Goal: Information Seeking & Learning: Learn about a topic

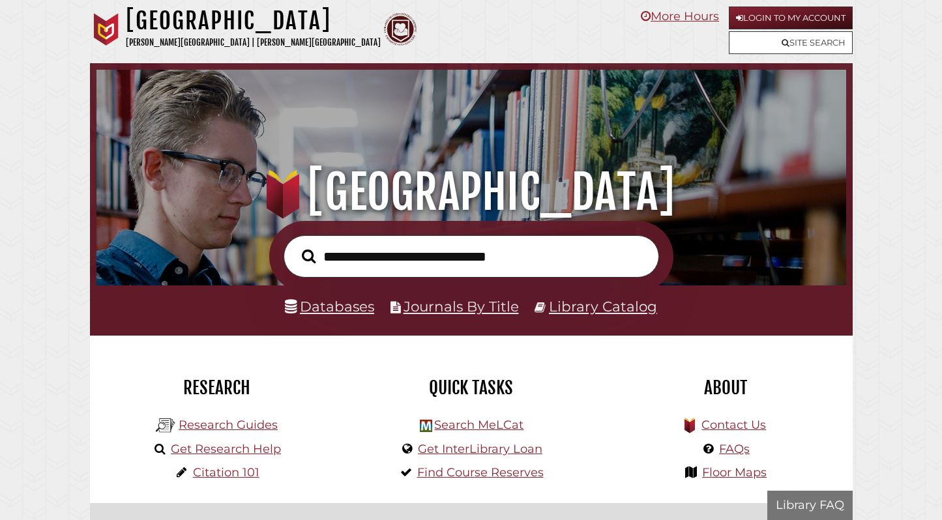
scroll to position [248, 743]
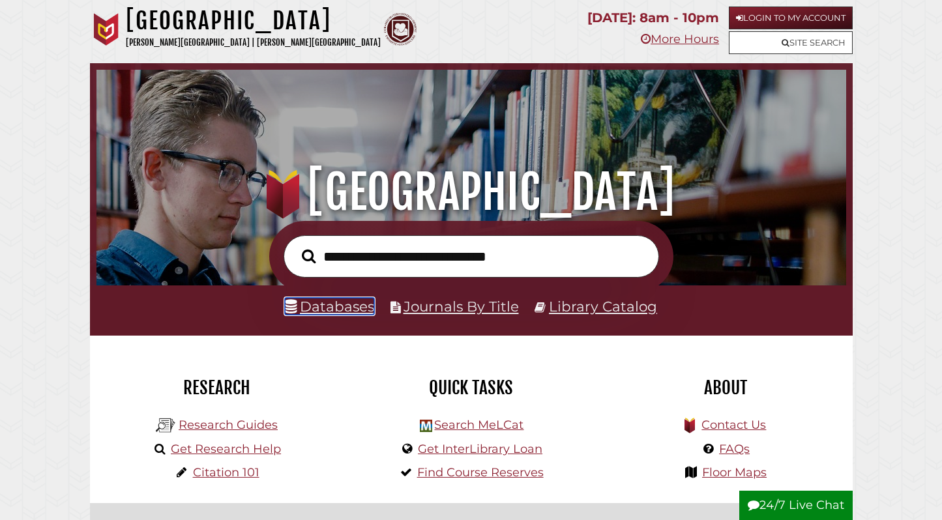
click at [323, 310] on link "Databases" at bounding box center [329, 306] width 89 height 17
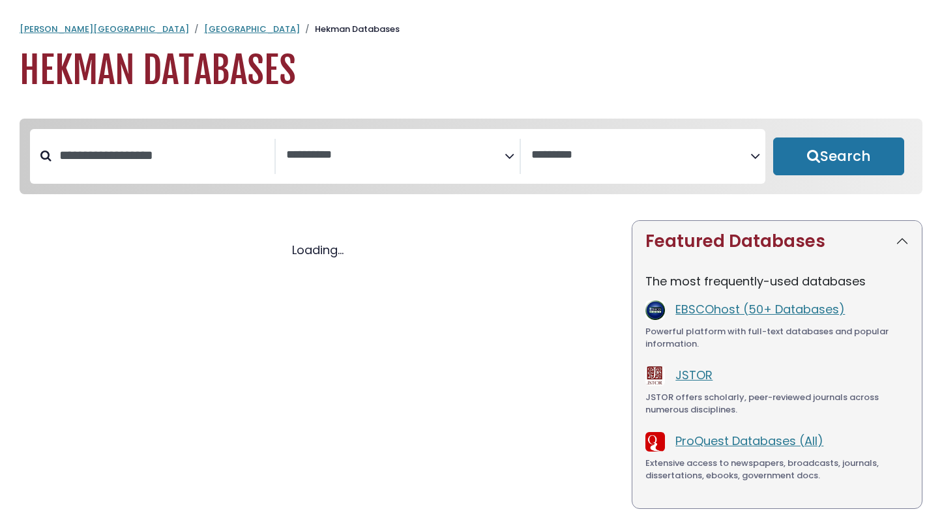
select select "Database Subject Filter"
select select "Database Vendors Filter"
select select "Database Subject Filter"
select select "Database Vendors Filter"
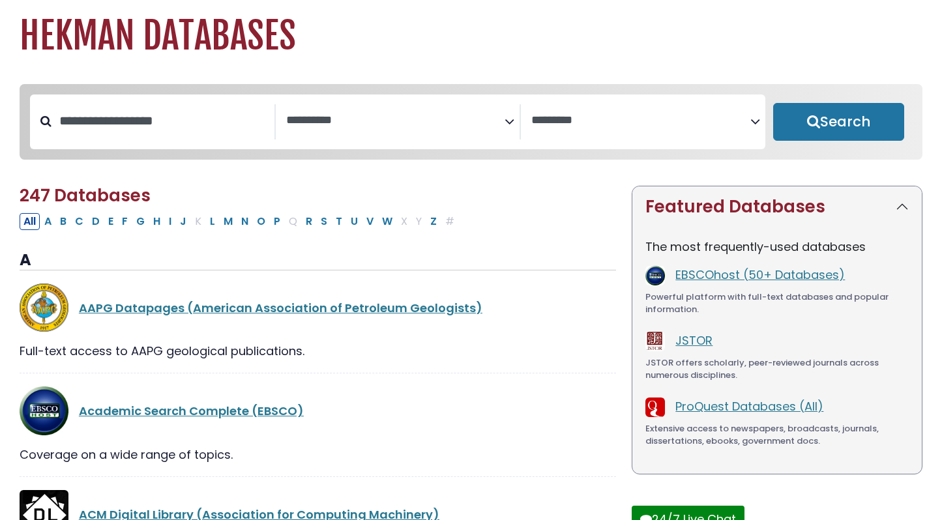
scroll to position [37, 0]
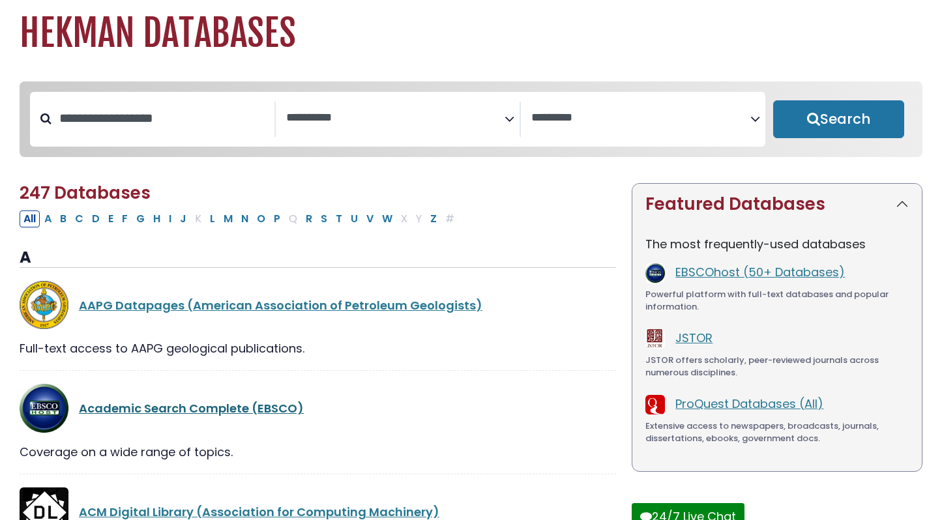
click at [169, 411] on link "Academic Search Complete (EBSCO)" at bounding box center [191, 408] width 225 height 16
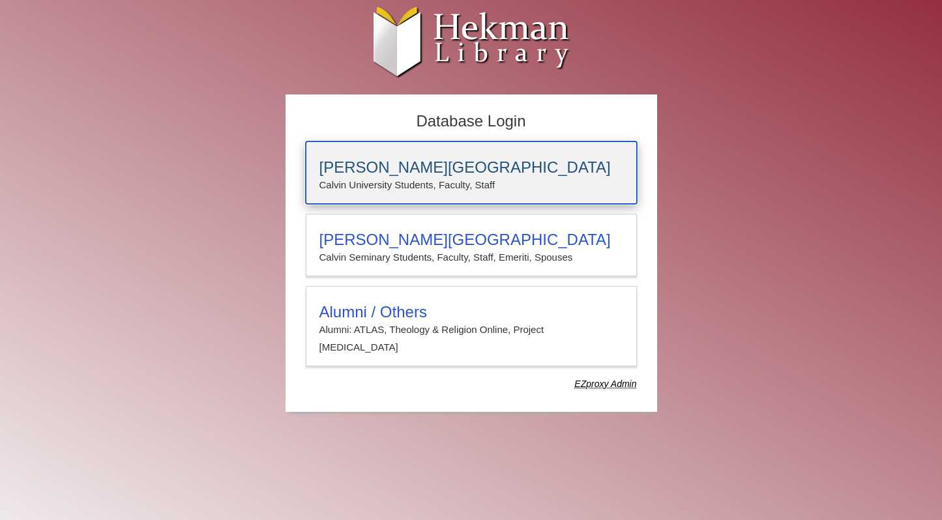
click at [349, 161] on h3 "Calvin University" at bounding box center [471, 167] width 304 height 18
